Goal: Information Seeking & Learning: Find specific fact

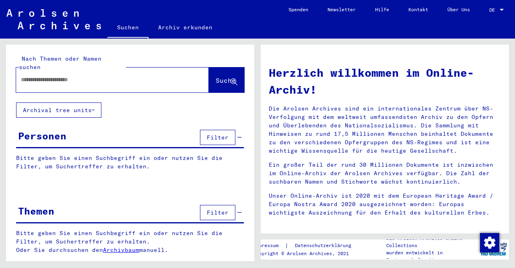
click at [488, 8] on link "DE DE" at bounding box center [496, 9] width 35 height 19
click at [490, 9] on span "DE" at bounding box center [493, 10] width 9 height 6
click at [487, 14] on span "English" at bounding box center [481, 14] width 20 height 6
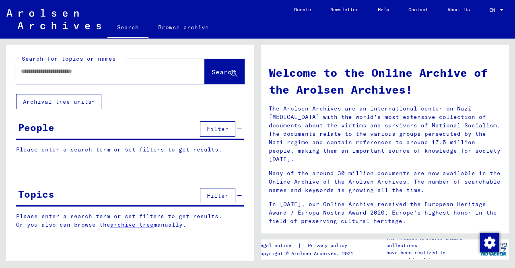
click at [107, 75] on input "text" at bounding box center [101, 71] width 160 height 8
click at [212, 78] on button "Search" at bounding box center [224, 71] width 39 height 25
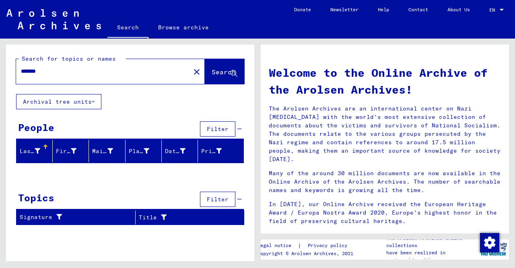
click at [70, 77] on div "*******" at bounding box center [98, 71] width 164 height 18
click at [57, 71] on input "*******" at bounding box center [101, 71] width 160 height 8
type input "*****"
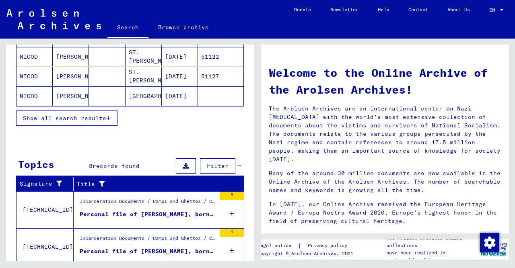
scroll to position [167, 0]
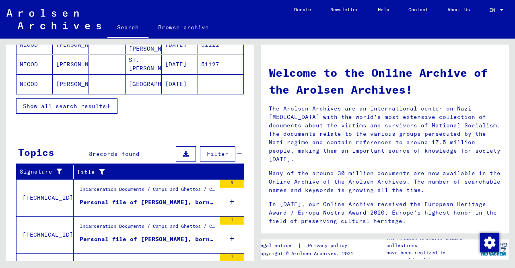
click at [94, 104] on span "Show all search results" at bounding box center [64, 106] width 83 height 7
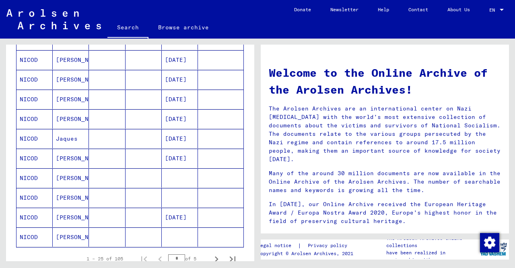
scroll to position [418, 0]
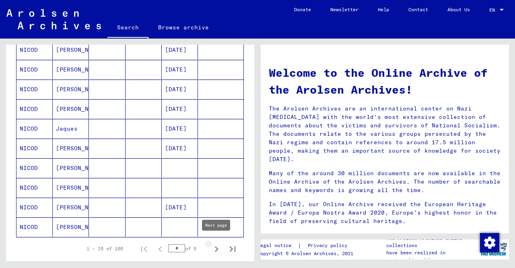
click at [215, 245] on icon "Next page" at bounding box center [216, 249] width 11 height 11
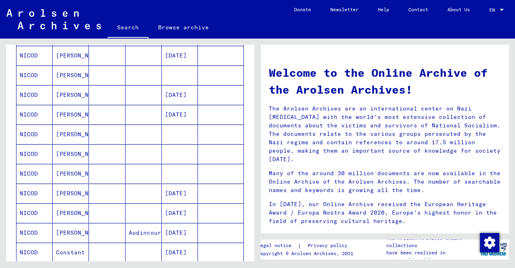
scroll to position [334, 0]
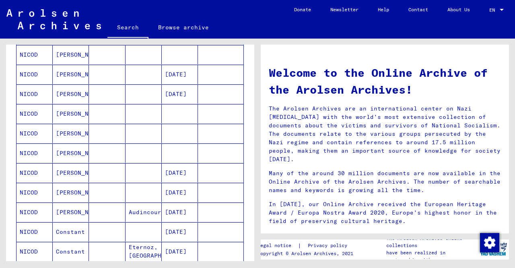
click at [62, 114] on mat-cell "[PERSON_NAME]" at bounding box center [71, 113] width 36 height 19
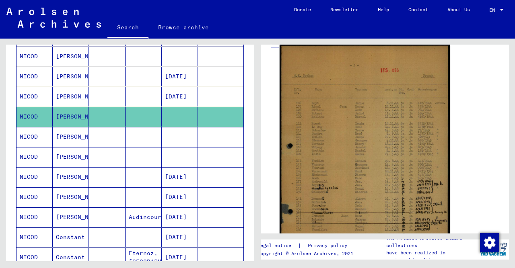
scroll to position [167, 0]
click at [338, 175] on img at bounding box center [364, 174] width 170 height 263
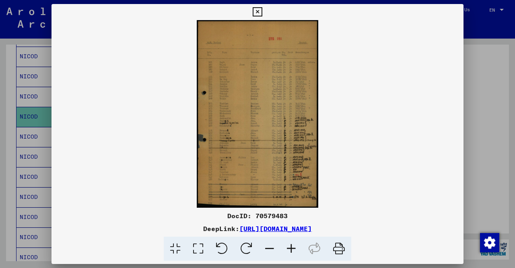
click at [262, 12] on icon at bounding box center [256, 12] width 9 height 10
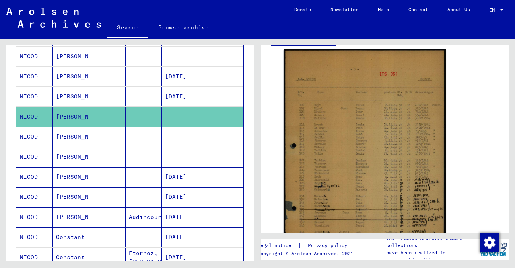
click at [64, 135] on mat-cell "[PERSON_NAME]" at bounding box center [71, 137] width 36 height 20
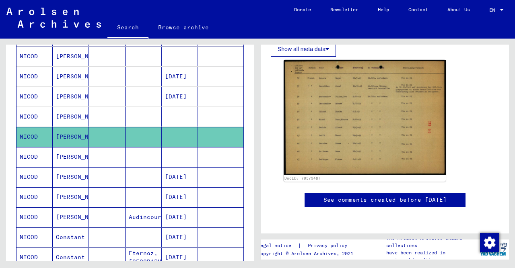
scroll to position [209, 0]
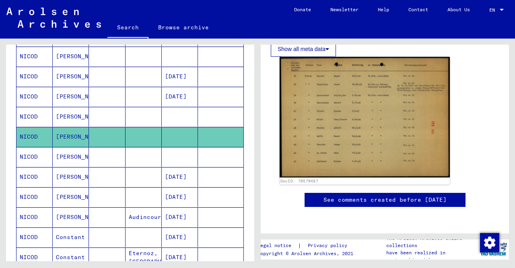
click at [316, 82] on img at bounding box center [364, 117] width 170 height 121
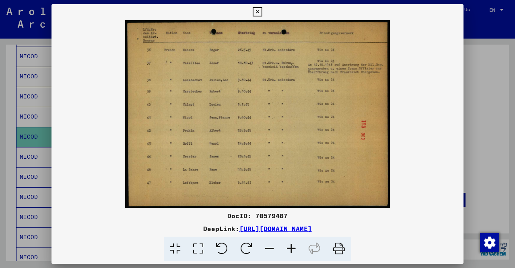
drag, startPoint x: 455, startPoint y: 13, endPoint x: 446, endPoint y: 26, distance: 15.3
click at [262, 13] on icon at bounding box center [256, 12] width 9 height 10
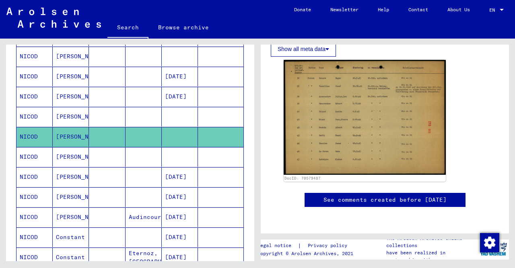
click at [76, 150] on mat-cell "[PERSON_NAME]" at bounding box center [71, 157] width 36 height 20
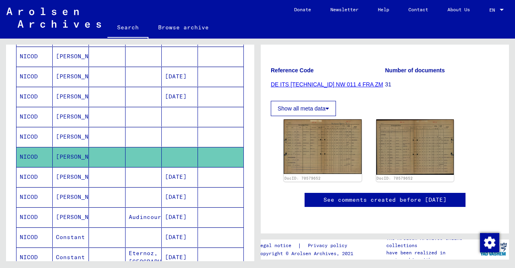
scroll to position [125, 0]
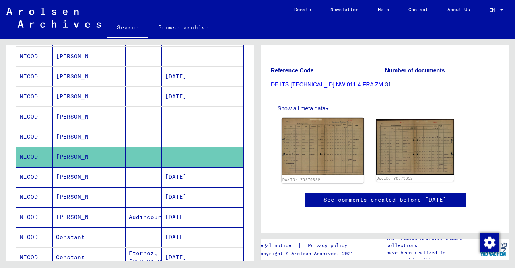
click at [314, 124] on img at bounding box center [322, 146] width 82 height 57
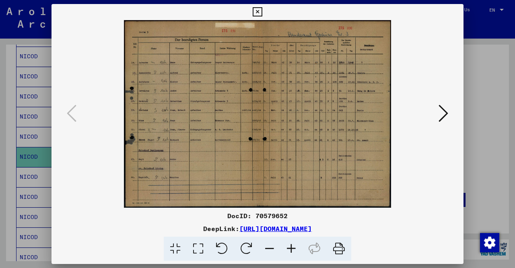
click at [302, 134] on img at bounding box center [257, 114] width 357 height 188
click at [287, 246] on icon at bounding box center [291, 249] width 22 height 25
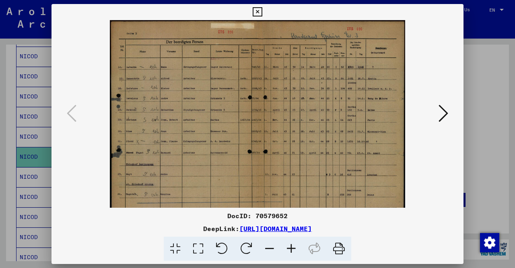
click at [288, 246] on icon at bounding box center [291, 249] width 22 height 25
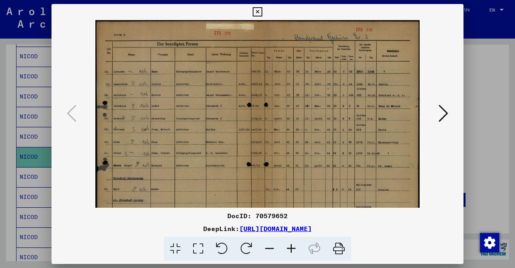
click at [287, 244] on icon at bounding box center [291, 249] width 22 height 25
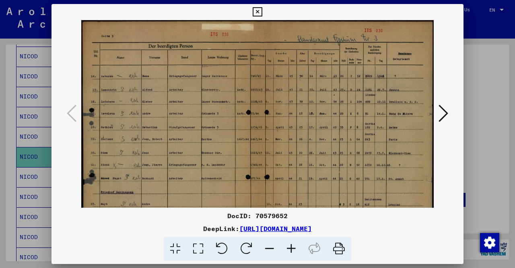
click at [287, 246] on icon at bounding box center [291, 249] width 22 height 25
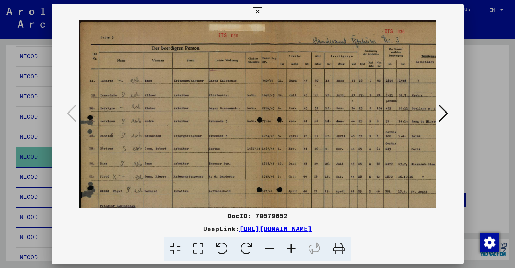
click at [287, 246] on icon at bounding box center [291, 249] width 22 height 25
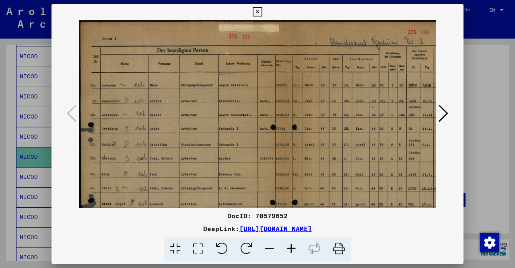
click at [287, 246] on icon at bounding box center [291, 249] width 22 height 25
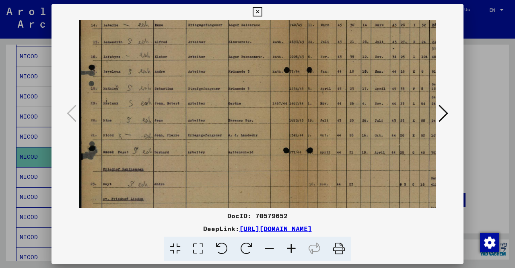
scroll to position [69, 0]
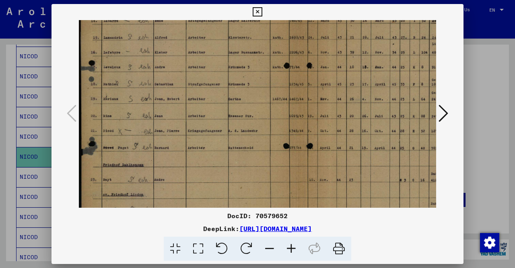
drag, startPoint x: 150, startPoint y: 187, endPoint x: 158, endPoint y: 124, distance: 62.9
click at [158, 124] on img at bounding box center [298, 105] width 438 height 308
click at [442, 110] on icon at bounding box center [443, 113] width 10 height 19
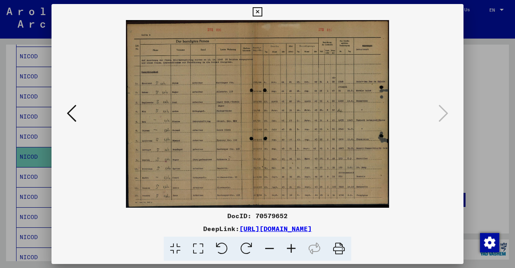
click at [170, 110] on img at bounding box center [257, 114] width 263 height 188
click at [262, 13] on icon at bounding box center [256, 12] width 9 height 10
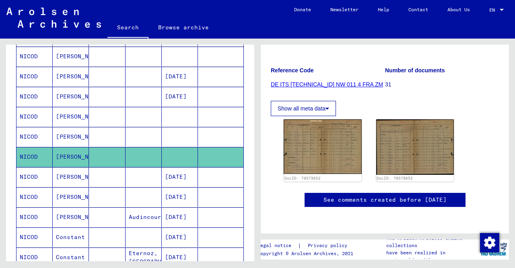
click at [74, 173] on mat-cell "[PERSON_NAME]" at bounding box center [71, 177] width 36 height 20
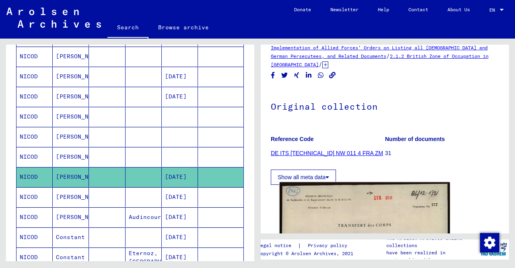
scroll to position [42, 0]
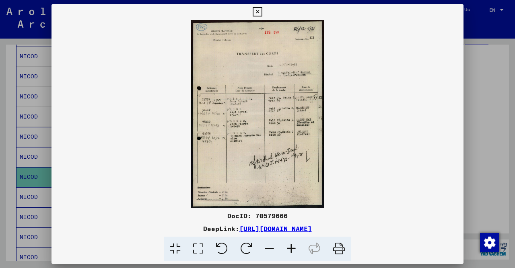
click at [263, 150] on img at bounding box center [257, 114] width 412 height 188
click at [338, 248] on icon at bounding box center [338, 249] width 25 height 25
click at [262, 10] on icon at bounding box center [256, 12] width 9 height 10
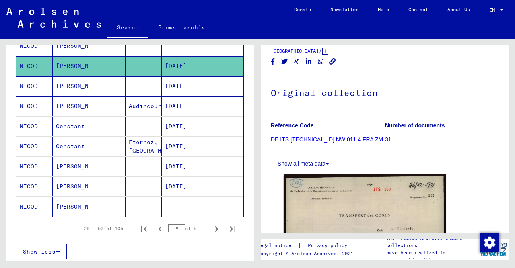
scroll to position [463, 0]
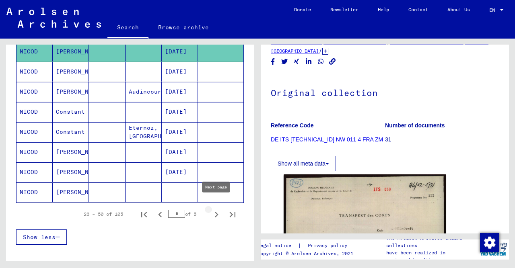
click at [213, 209] on icon "Next page" at bounding box center [216, 214] width 11 height 11
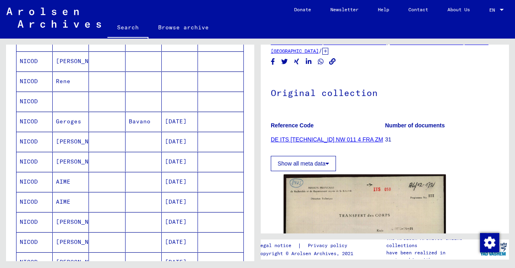
scroll to position [170, 0]
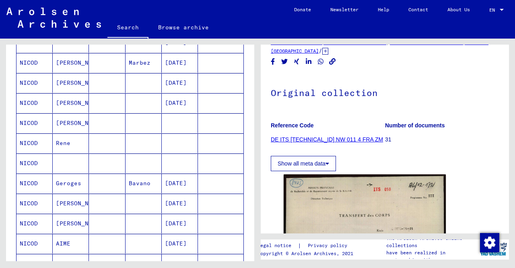
click at [86, 163] on mat-cell at bounding box center [71, 164] width 36 height 20
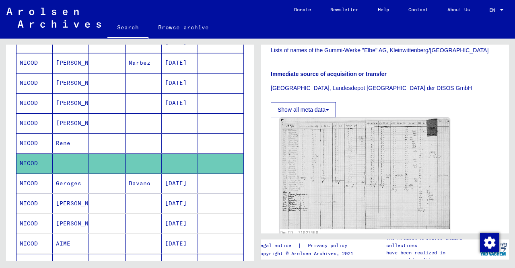
scroll to position [209, 0]
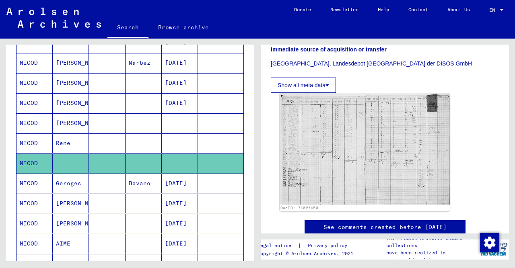
click at [422, 168] on img at bounding box center [364, 148] width 170 height 111
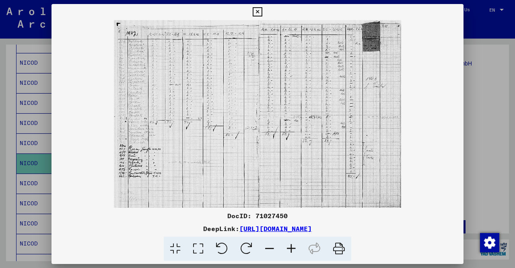
click at [262, 14] on icon at bounding box center [256, 12] width 9 height 10
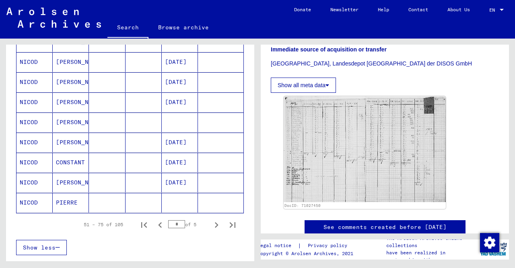
scroll to position [463, 0]
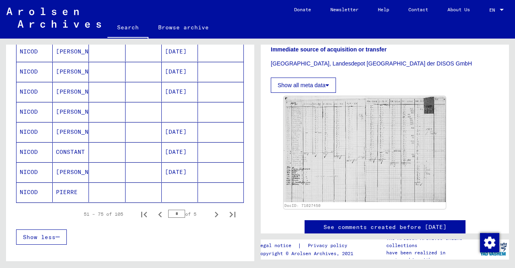
click at [67, 188] on mat-cell "PIERRE" at bounding box center [71, 193] width 36 height 20
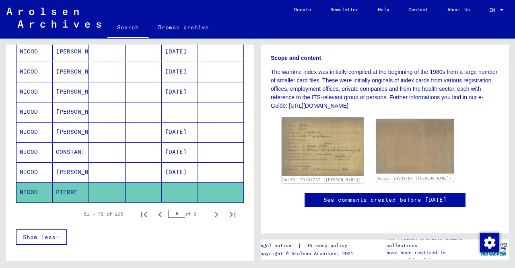
scroll to position [209, 0]
click at [326, 136] on img at bounding box center [322, 146] width 82 height 59
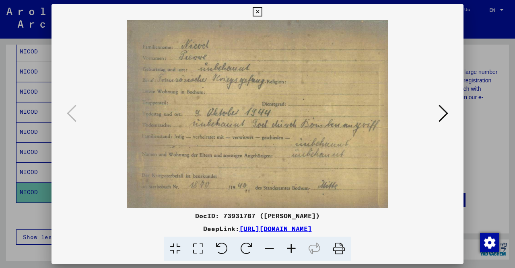
click at [262, 10] on icon at bounding box center [256, 12] width 9 height 10
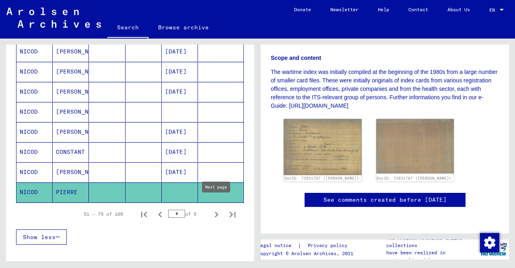
click at [218, 209] on icon "Next page" at bounding box center [216, 214] width 11 height 11
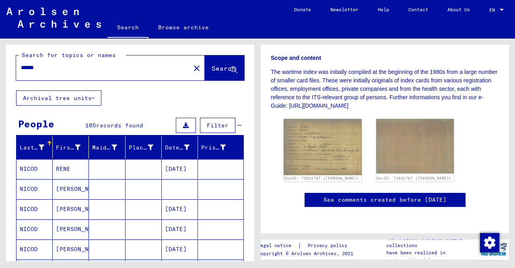
scroll to position [3, 0]
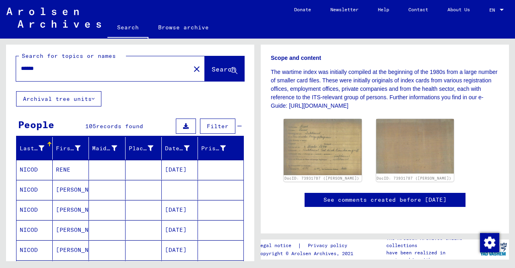
click at [66, 189] on mat-cell "[PERSON_NAME]" at bounding box center [71, 190] width 36 height 20
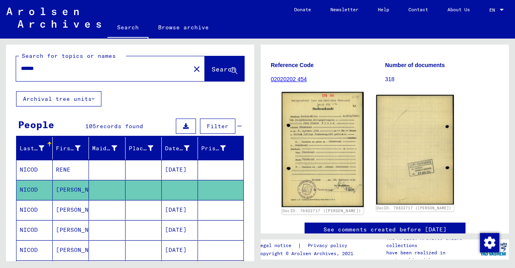
scroll to position [125, 0]
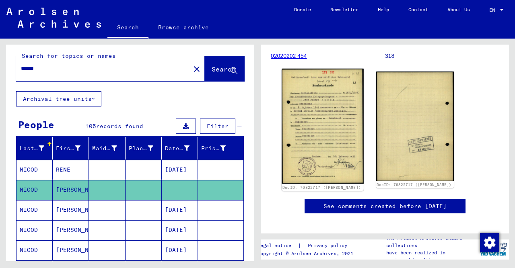
click at [315, 148] on img at bounding box center [322, 126] width 82 height 115
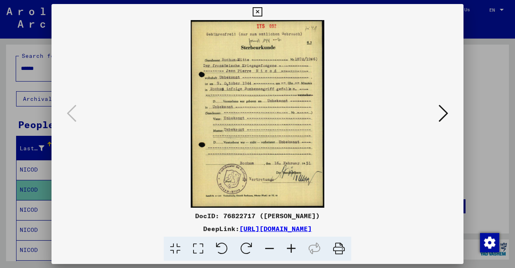
click at [271, 158] on img at bounding box center [257, 114] width 357 height 188
click at [289, 252] on icon at bounding box center [291, 249] width 22 height 25
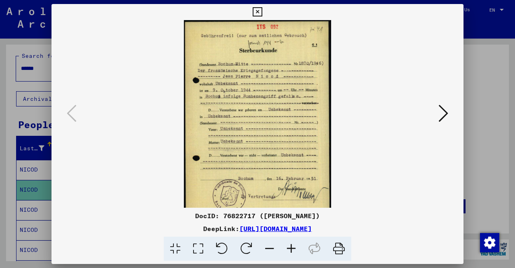
click at [289, 248] on icon at bounding box center [291, 249] width 22 height 25
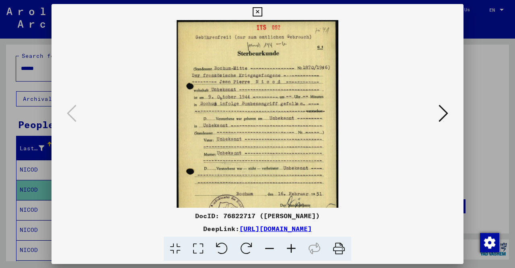
click at [289, 248] on icon at bounding box center [291, 249] width 22 height 25
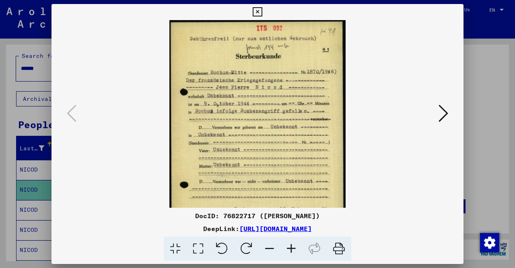
click at [289, 248] on icon at bounding box center [291, 249] width 22 height 25
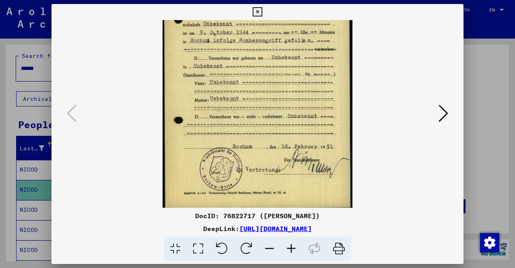
scroll to position [80, 0]
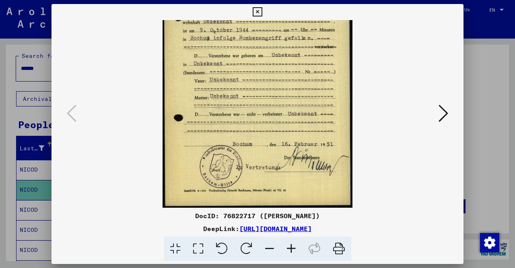
drag, startPoint x: 284, startPoint y: 182, endPoint x: 275, endPoint y: 93, distance: 89.8
click at [275, 93] on img at bounding box center [257, 74] width 190 height 268
click at [443, 114] on icon at bounding box center [443, 113] width 10 height 19
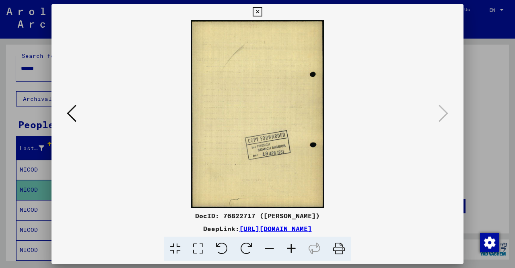
click at [262, 12] on icon at bounding box center [256, 12] width 9 height 10
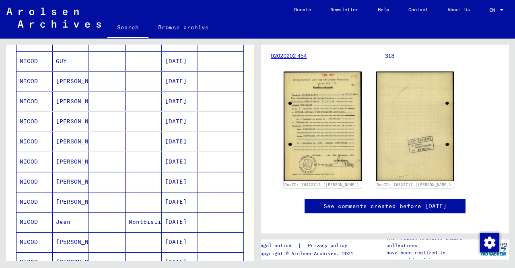
scroll to position [254, 0]
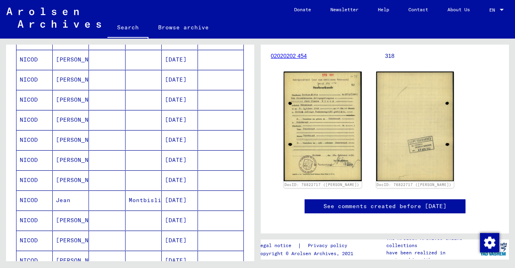
click at [70, 135] on mat-cell "[PERSON_NAME]" at bounding box center [71, 140] width 36 height 20
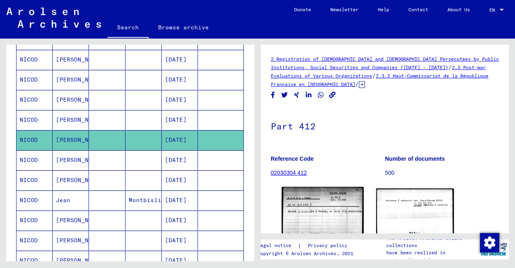
click at [308, 212] on img at bounding box center [322, 216] width 82 height 59
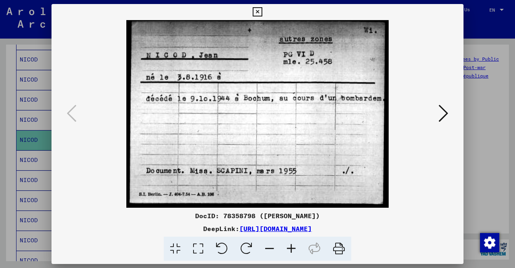
click at [262, 11] on icon at bounding box center [256, 12] width 9 height 10
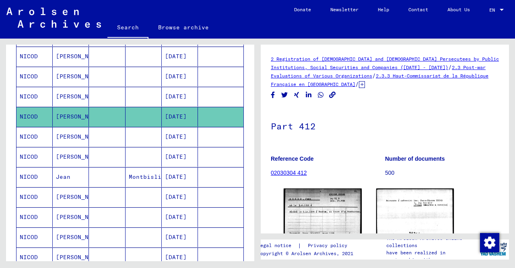
scroll to position [295, 0]
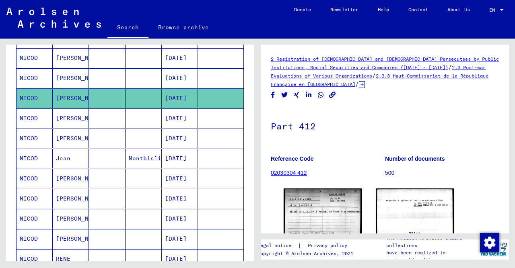
click at [76, 151] on mat-cell "Jean" at bounding box center [71, 159] width 36 height 20
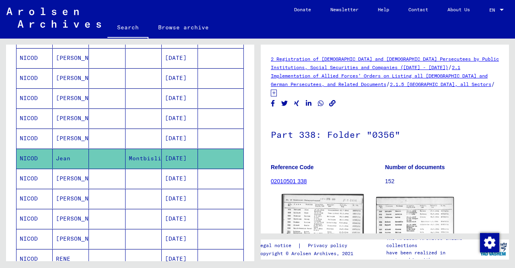
click at [319, 215] on img at bounding box center [322, 249] width 82 height 111
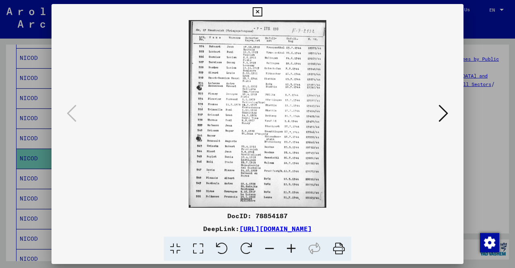
click at [290, 248] on icon at bounding box center [291, 249] width 22 height 25
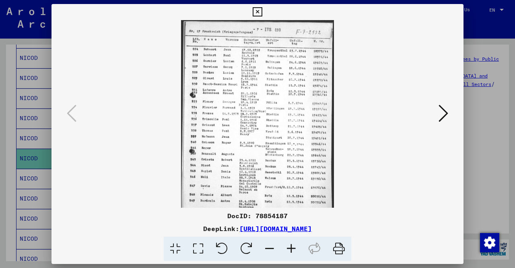
click at [290, 248] on icon at bounding box center [291, 249] width 22 height 25
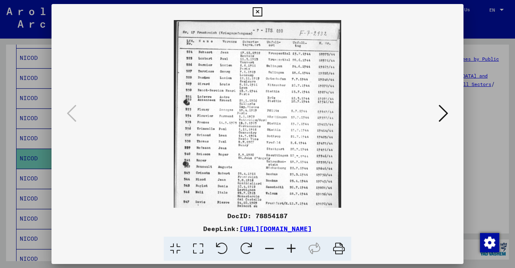
click at [290, 248] on icon at bounding box center [291, 249] width 22 height 25
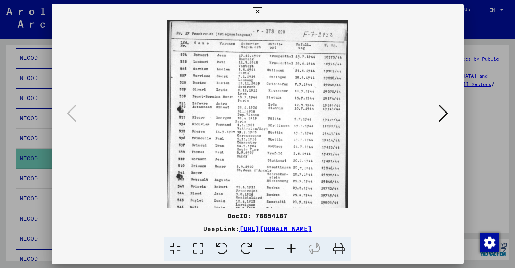
drag, startPoint x: 290, startPoint y: 176, endPoint x: 274, endPoint y: 159, distance: 23.3
click at [276, 173] on img at bounding box center [257, 144] width 182 height 248
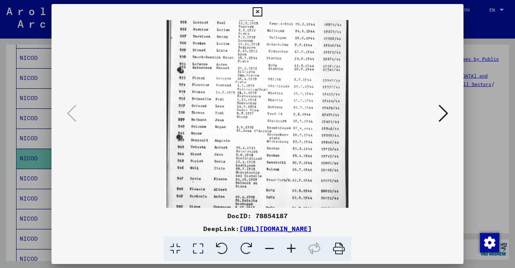
scroll to position [40, 0]
drag, startPoint x: 240, startPoint y: 191, endPoint x: 234, endPoint y: 152, distance: 38.7
click at [234, 152] on img at bounding box center [257, 104] width 182 height 248
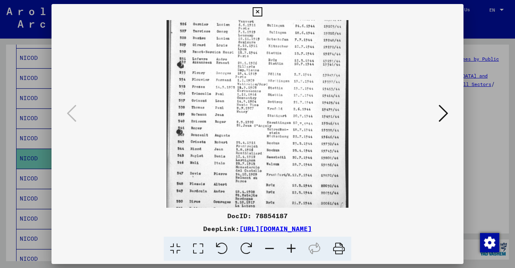
scroll to position [60, 0]
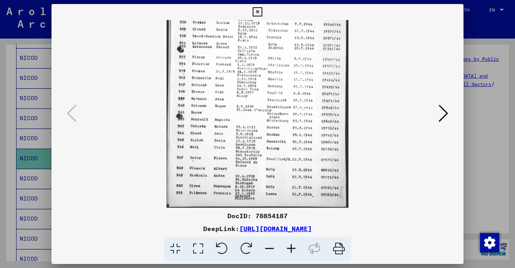
drag, startPoint x: 312, startPoint y: 158, endPoint x: 303, endPoint y: 122, distance: 37.5
click at [303, 122] on img at bounding box center [257, 84] width 182 height 248
click at [447, 113] on icon at bounding box center [443, 113] width 10 height 19
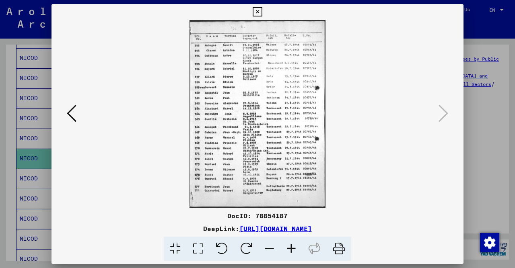
click at [262, 12] on icon at bounding box center [256, 12] width 9 height 10
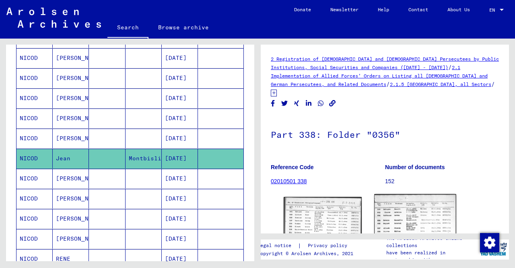
click at [395, 209] on img at bounding box center [415, 250] width 82 height 113
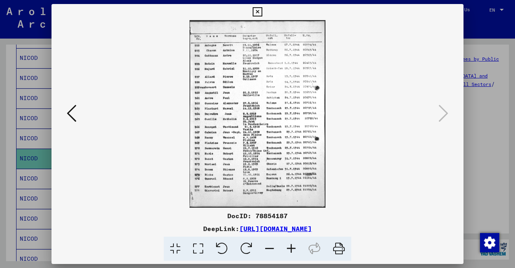
click at [262, 11] on icon at bounding box center [256, 12] width 9 height 10
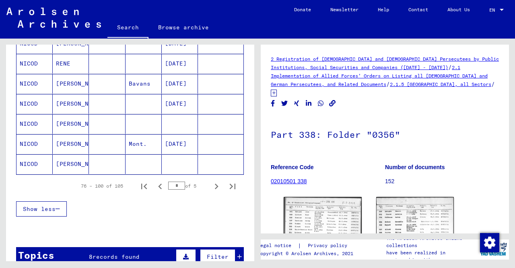
scroll to position [505, 0]
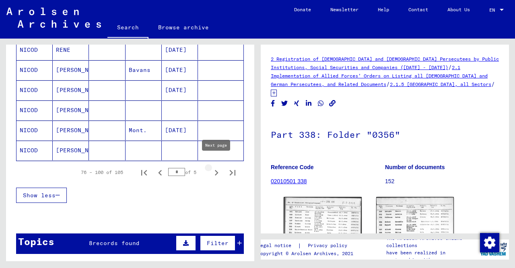
click at [218, 167] on icon "Next page" at bounding box center [216, 172] width 11 height 11
type input "*"
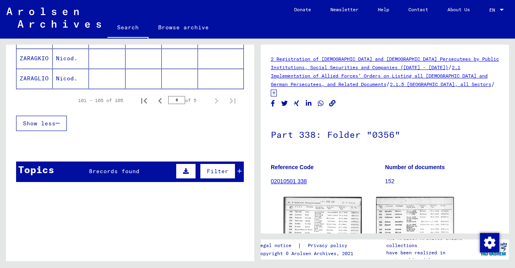
scroll to position [99, 0]
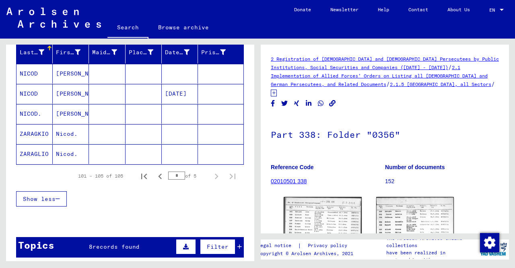
click at [66, 92] on mat-cell "[PERSON_NAME]" at bounding box center [71, 94] width 36 height 20
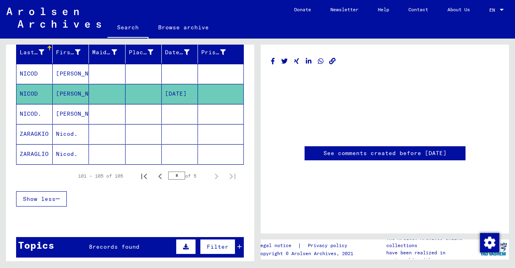
click at [73, 117] on mat-cell "[PERSON_NAME]" at bounding box center [71, 114] width 36 height 20
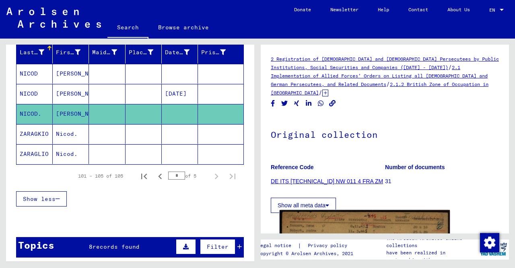
scroll to position [125, 0]
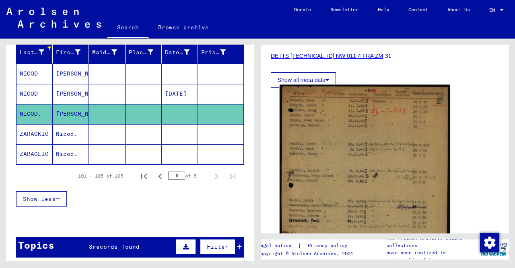
click at [358, 149] on img at bounding box center [364, 212] width 170 height 254
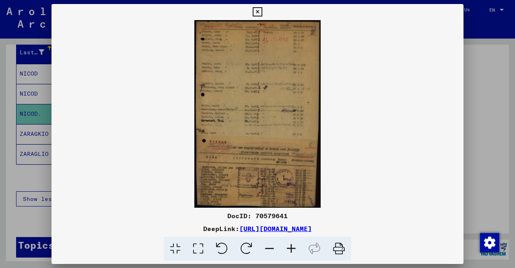
click at [293, 249] on icon at bounding box center [291, 249] width 22 height 25
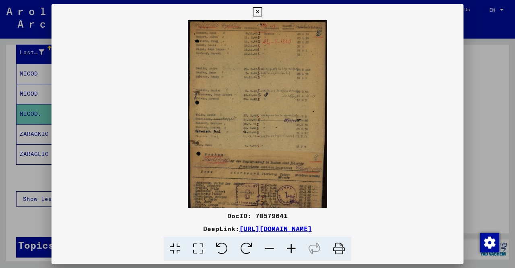
click at [293, 249] on icon at bounding box center [291, 249] width 22 height 25
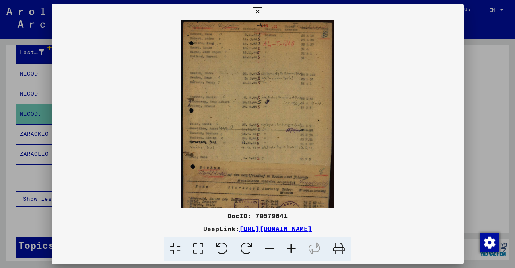
click at [293, 249] on icon at bounding box center [291, 249] width 22 height 25
click at [293, 250] on icon at bounding box center [291, 249] width 22 height 25
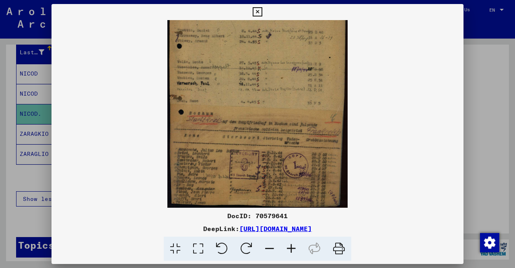
drag, startPoint x: 246, startPoint y: 186, endPoint x: 242, endPoint y: 92, distance: 93.8
click at [249, 65] on img at bounding box center [257, 74] width 180 height 268
click at [339, 251] on icon at bounding box center [338, 249] width 25 height 25
click at [336, 248] on icon at bounding box center [338, 249] width 25 height 25
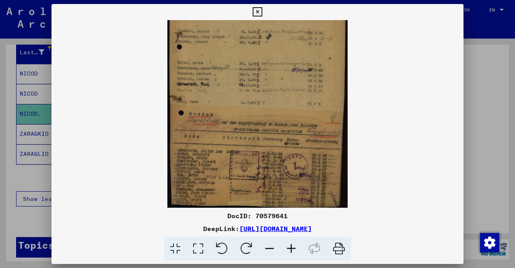
click at [342, 248] on icon at bounding box center [338, 249] width 25 height 25
click at [227, 215] on div "DocID: 70579641" at bounding box center [257, 216] width 412 height 10
drag, startPoint x: 229, startPoint y: 215, endPoint x: 298, endPoint y: 216, distance: 68.8
click at [298, 216] on div "DocID: 70579641" at bounding box center [257, 216] width 412 height 10
copy div "DocID: 70579641"
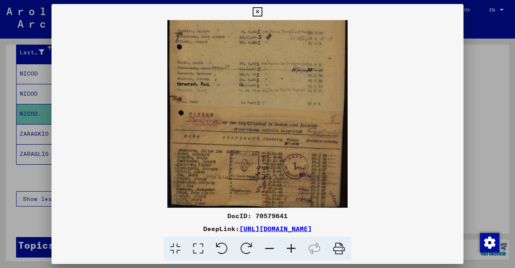
click at [336, 248] on icon at bounding box center [338, 249] width 25 height 25
click at [262, 13] on icon at bounding box center [256, 12] width 9 height 10
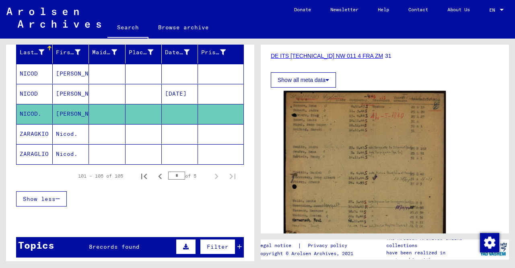
click at [44, 200] on span "Show less" at bounding box center [39, 198] width 33 height 7
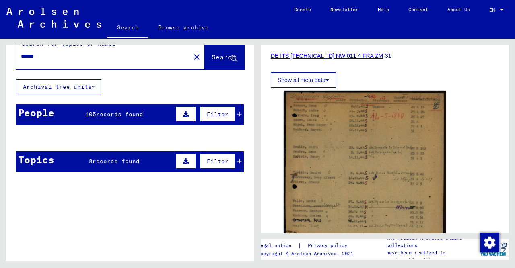
scroll to position [0, 0]
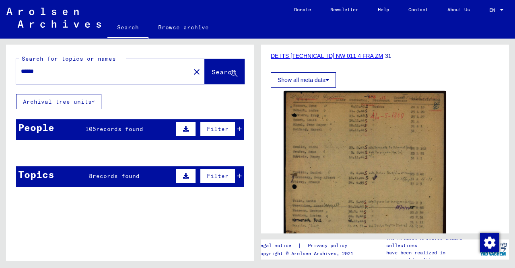
drag, startPoint x: 43, startPoint y: 74, endPoint x: 4, endPoint y: 75, distance: 39.4
click at [21, 75] on input "*****" at bounding box center [103, 71] width 164 height 8
click at [211, 75] on span "Search" at bounding box center [223, 72] width 24 height 8
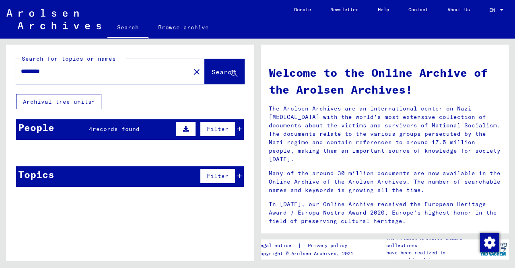
click at [103, 109] on div "Search for topics or names ********* close Search Archival tree units People 4 …" at bounding box center [130, 119] width 248 height 149
drag, startPoint x: 108, startPoint y: 86, endPoint x: 100, endPoint y: 89, distance: 9.0
click at [100, 89] on div "Search for topics or names ********* close Search" at bounding box center [130, 69] width 248 height 49
type input "*******"
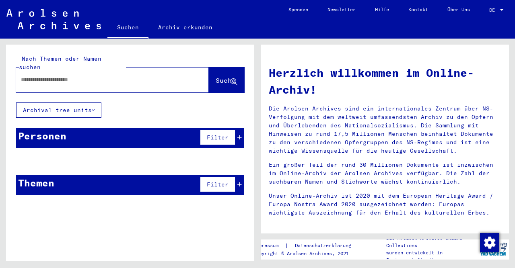
click at [490, 10] on mat-select-trigger "DE" at bounding box center [492, 10] width 6 height 6
click at [486, 28] on span "Deutsch" at bounding box center [481, 29] width 20 height 6
click at [492, 9] on mat-select-trigger "DE" at bounding box center [492, 10] width 6 height 6
click at [488, 14] on span "English" at bounding box center [481, 14] width 20 height 6
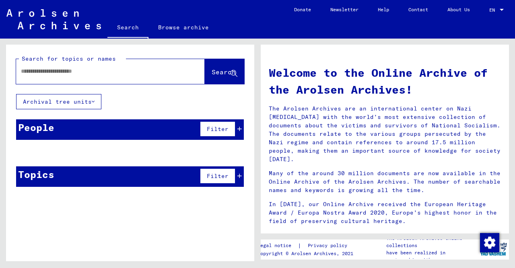
click at [38, 72] on input "text" at bounding box center [101, 71] width 160 height 8
type input "*********"
click at [221, 76] on span "Search" at bounding box center [223, 72] width 24 height 8
click at [94, 99] on icon at bounding box center [93, 102] width 3 height 6
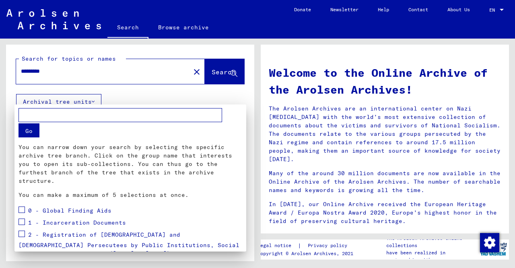
click at [95, 99] on div at bounding box center [257, 134] width 515 height 268
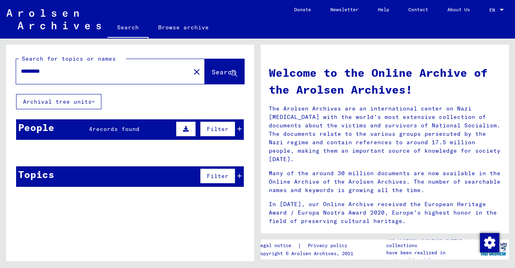
click at [110, 131] on span "records found" at bounding box center [115, 128] width 47 height 7
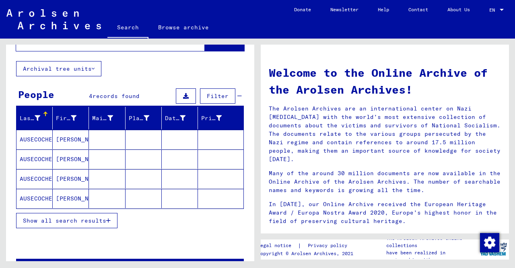
scroll to position [57, 0]
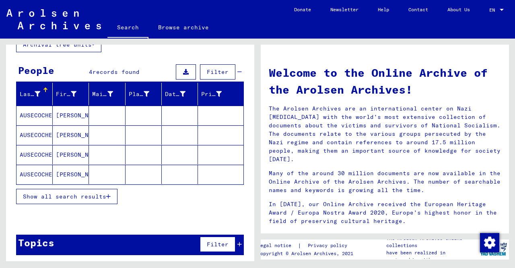
click at [90, 196] on span "Show all search results" at bounding box center [64, 196] width 83 height 7
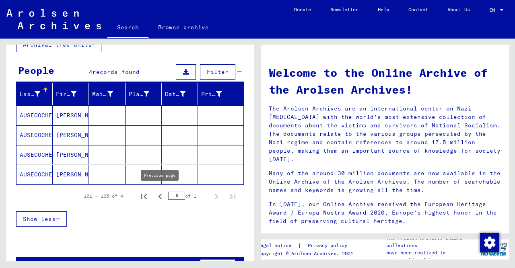
click at [160, 194] on icon "Previous page" at bounding box center [159, 196] width 11 height 11
type input "*"
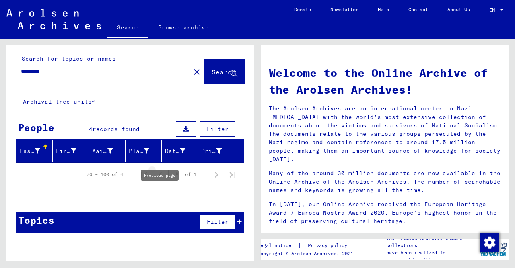
scroll to position [0, 0]
click at [39, 70] on input "*********" at bounding box center [101, 71] width 160 height 8
type input "*********"
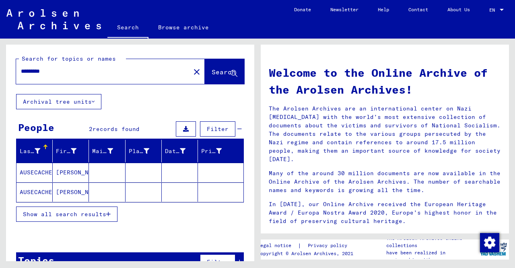
click at [66, 211] on span "Show all search results" at bounding box center [64, 214] width 83 height 7
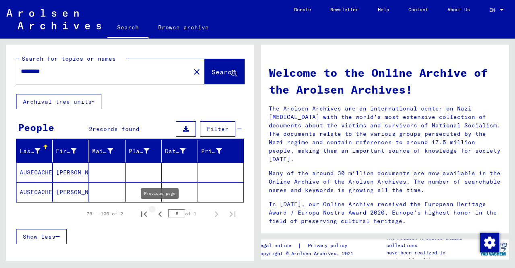
click at [161, 213] on icon "Previous page" at bounding box center [159, 214] width 11 height 11
type input "*"
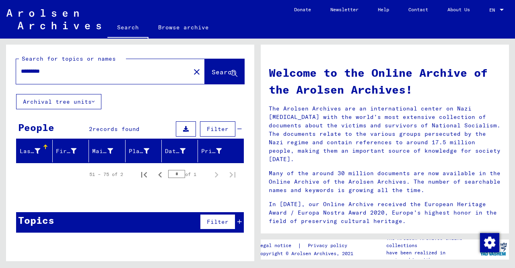
click at [58, 75] on input "*********" at bounding box center [101, 71] width 160 height 8
type input "**********"
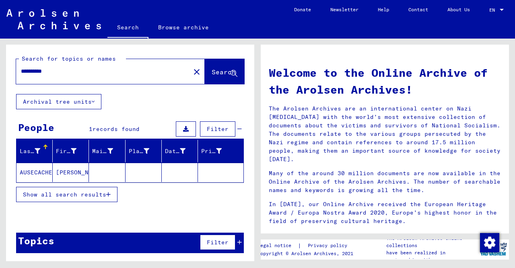
click at [40, 197] on button "Show all search results" at bounding box center [66, 194] width 101 height 15
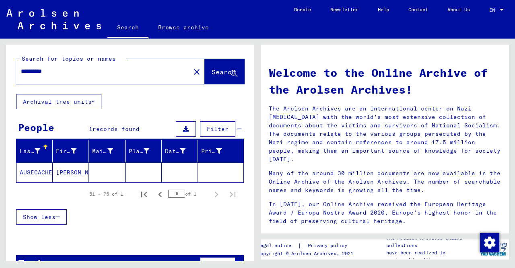
click at [53, 177] on mat-cell "[PERSON_NAME]" at bounding box center [71, 172] width 36 height 19
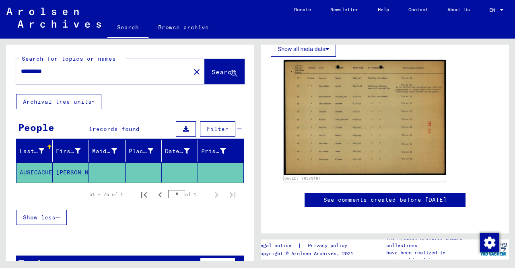
scroll to position [125, 0]
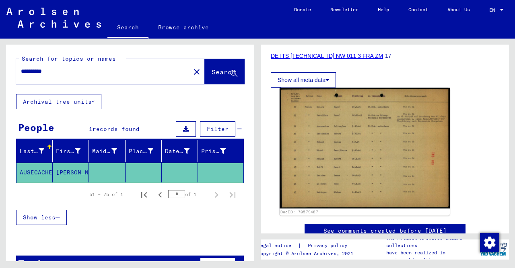
click at [337, 161] on img at bounding box center [364, 148] width 170 height 121
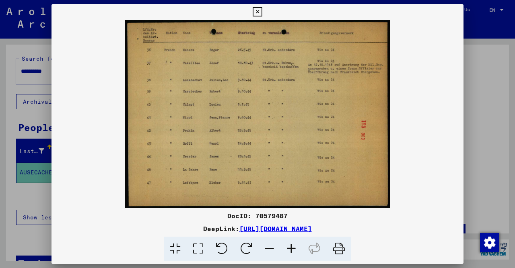
click at [262, 14] on icon at bounding box center [256, 12] width 9 height 10
